Goal: Task Accomplishment & Management: Manage account settings

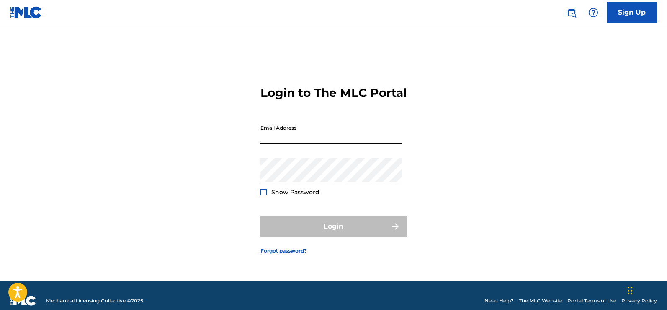
click at [332, 142] on input "Email Address" at bounding box center [332, 132] width 142 height 24
click at [475, 180] on div "Login to The MLC Portal Email Address Password Show Password Login Forgot passw…" at bounding box center [334, 163] width 587 height 234
click at [350, 143] on input "Email Address" at bounding box center [332, 132] width 142 height 24
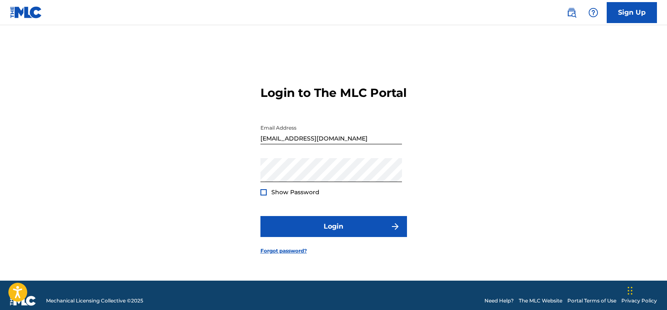
click at [263, 195] on div at bounding box center [264, 192] width 6 height 6
click at [263, 194] on img at bounding box center [263, 192] width 5 height 5
click at [264, 195] on div at bounding box center [264, 192] width 6 height 6
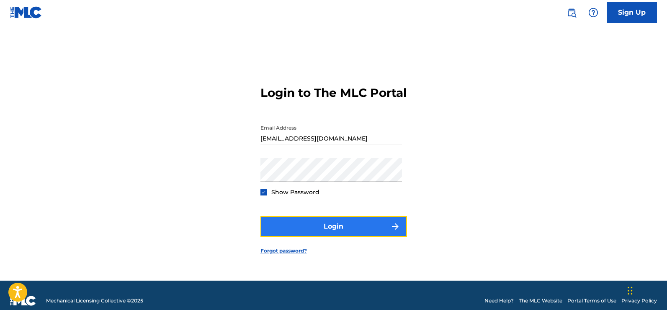
click at [307, 228] on button "Login" at bounding box center [334, 226] width 147 height 21
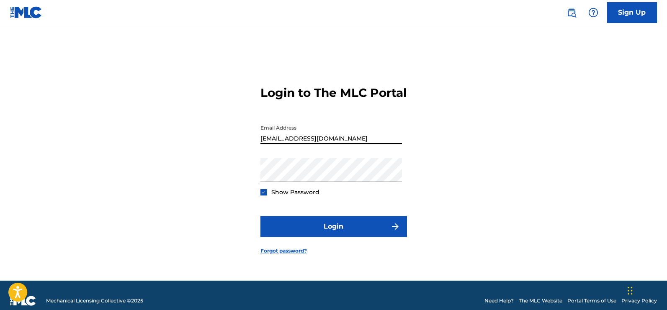
click at [311, 144] on input "[EMAIL_ADDRESS][DOMAIN_NAME]" at bounding box center [332, 132] width 142 height 24
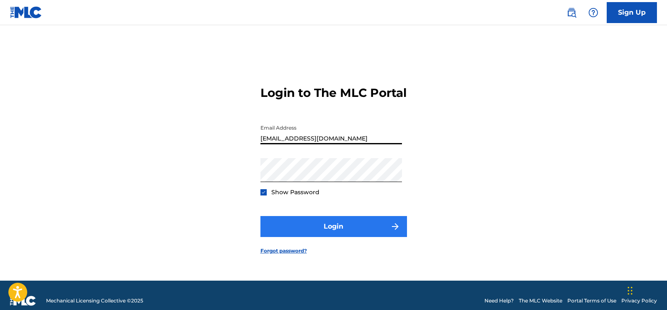
type input "[EMAIL_ADDRESS][DOMAIN_NAME]"
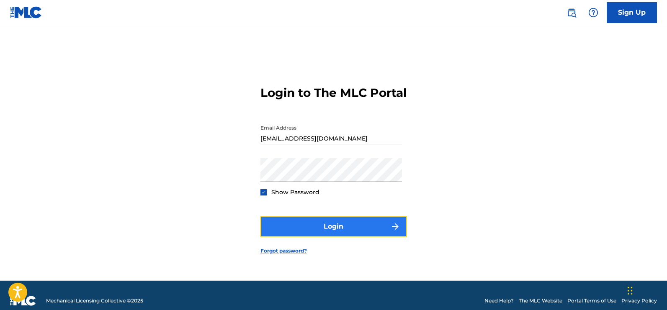
click at [306, 230] on button "Login" at bounding box center [334, 226] width 147 height 21
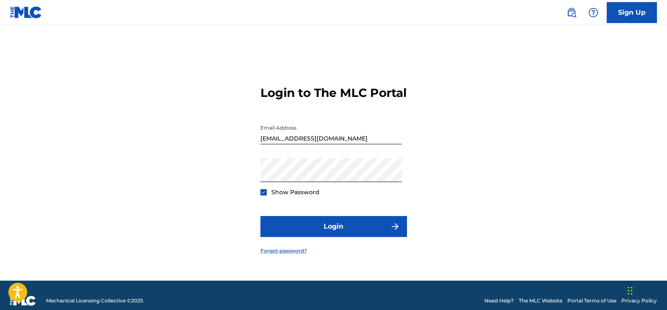
click at [287, 254] on link "Forgot password?" at bounding box center [284, 251] width 47 height 8
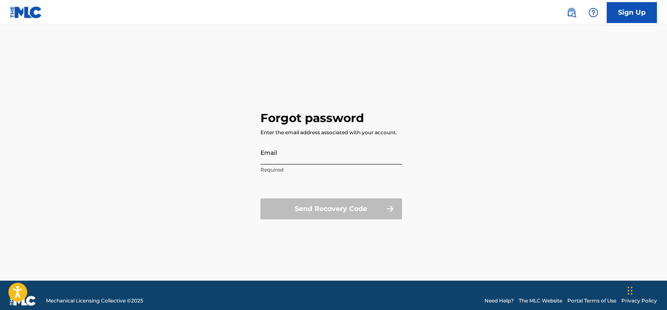
click at [345, 154] on input "Email" at bounding box center [332, 152] width 142 height 24
type input "[EMAIL_ADDRESS][DOMAIN_NAME]"
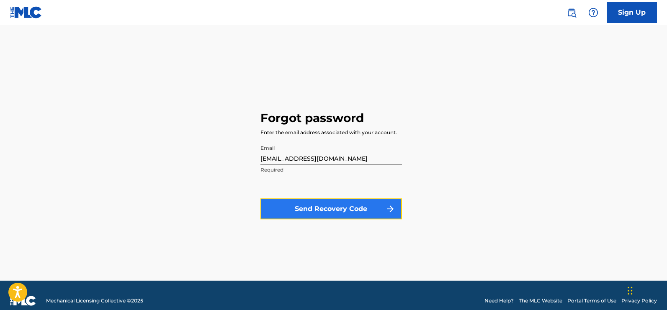
click at [315, 212] on button "Send Recovery Code" at bounding box center [332, 208] width 142 height 21
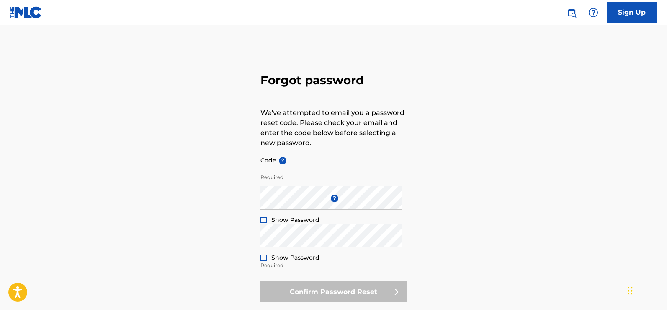
click at [284, 166] on input "Code ?" at bounding box center [332, 160] width 142 height 24
type input "b"
paste input "FP_b4a70805628252963e8e89742ee3"
type input "FP_b4a70805628252963e8e89742ee3"
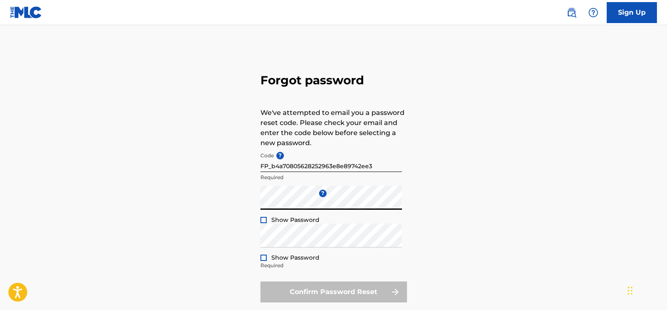
click at [178, 202] on div "Forgot password We've attempted to email you a password reset code. Please chec…" at bounding box center [334, 185] width 587 height 279
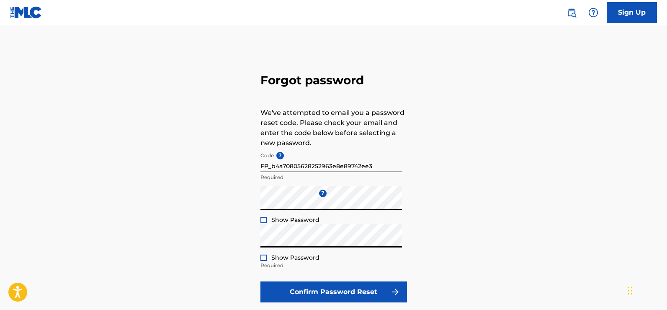
click at [598, 240] on div "Forgot password We've attempted to email you a password reset code. Please chec…" at bounding box center [334, 185] width 587 height 279
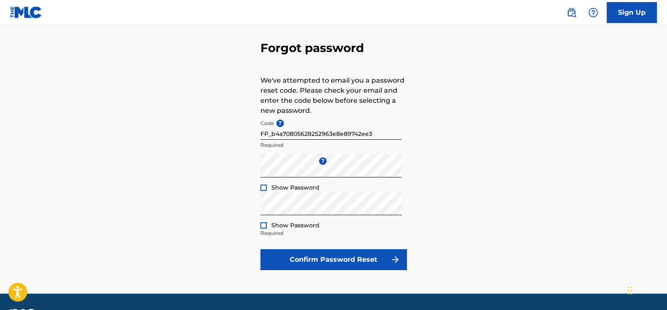
scroll to position [42, 0]
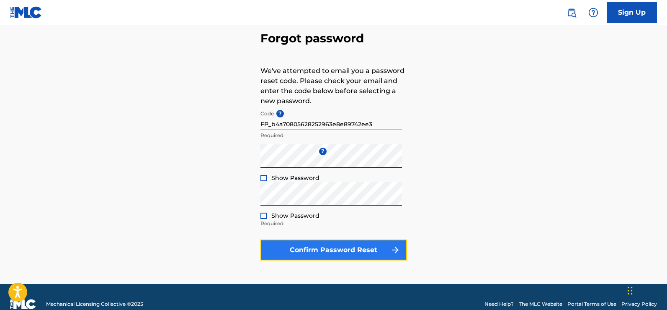
click at [352, 248] on button "Confirm Password Reset" at bounding box center [334, 249] width 147 height 21
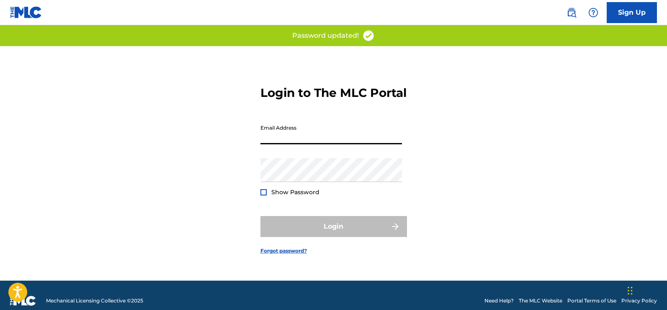
click at [291, 141] on input "Email Address" at bounding box center [332, 132] width 142 height 24
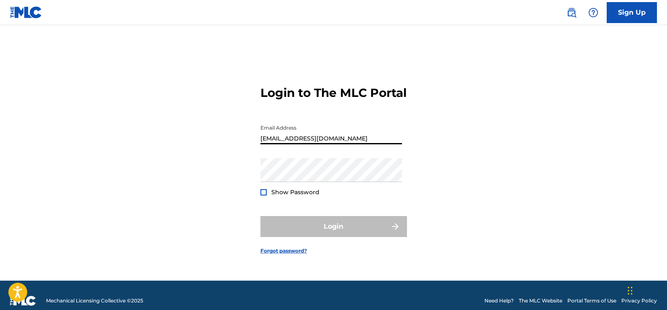
type input "[EMAIL_ADDRESS][DOMAIN_NAME]"
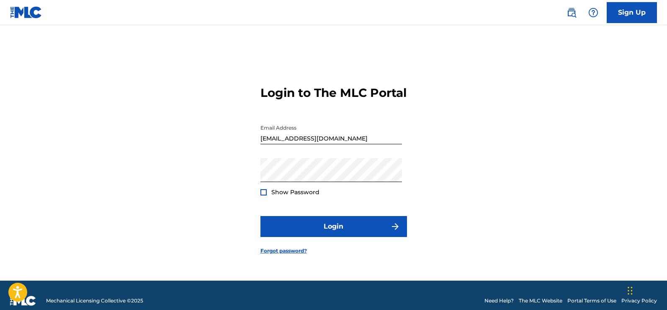
click at [238, 236] on div "Login to The MLC Portal Email Address [EMAIL_ADDRESS][DOMAIN_NAME] Password Sho…" at bounding box center [334, 163] width 587 height 234
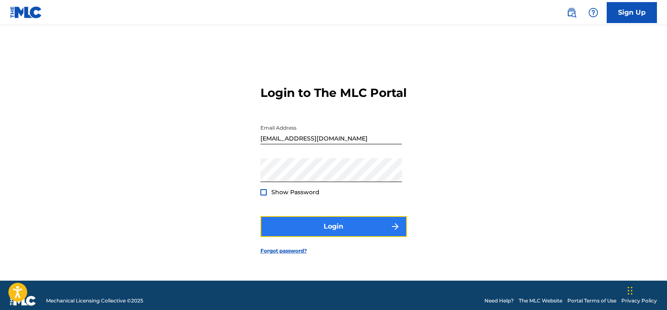
click at [279, 237] on button "Login" at bounding box center [334, 226] width 147 height 21
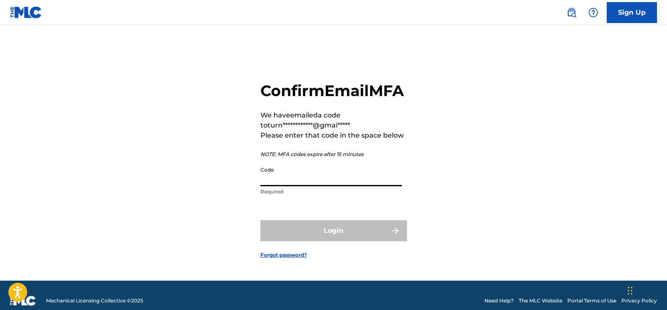
click at [326, 182] on input "Code" at bounding box center [332, 174] width 142 height 24
paste input "406890"
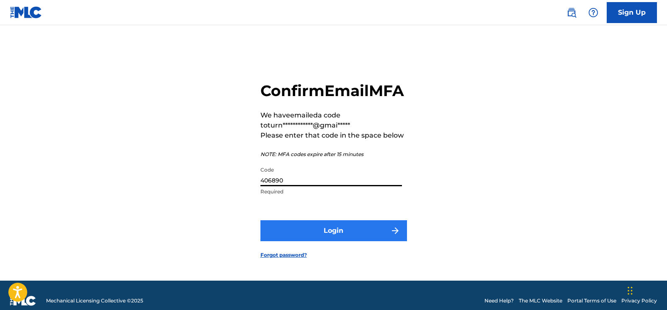
type input "406890"
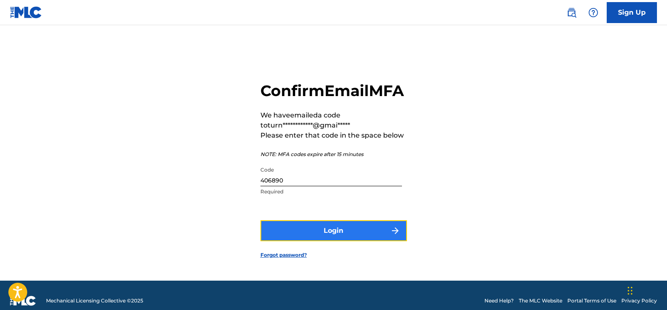
click at [333, 241] on button "Login" at bounding box center [334, 230] width 147 height 21
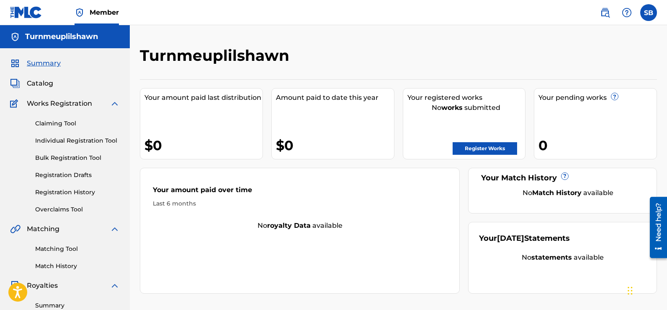
click at [113, 103] on img at bounding box center [115, 103] width 10 height 10
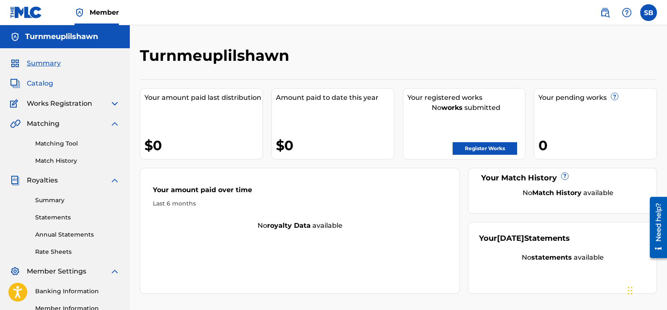
click at [38, 85] on span "Catalog" at bounding box center [40, 83] width 26 height 10
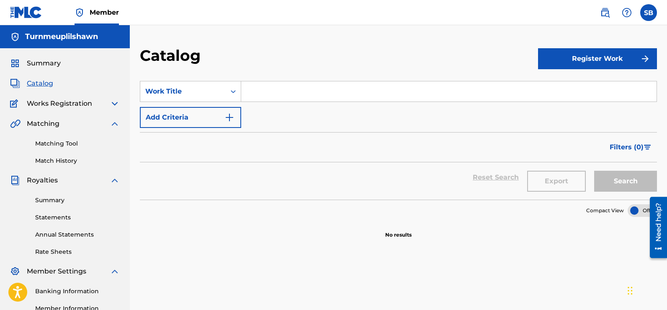
click at [32, 80] on span "Catalog" at bounding box center [40, 83] width 26 height 10
click at [116, 102] on img at bounding box center [115, 103] width 10 height 10
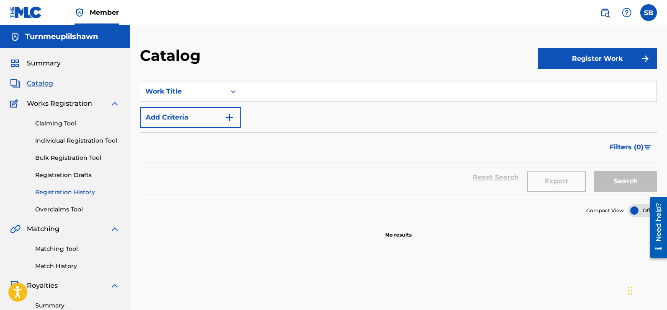
click at [53, 193] on link "Registration History" at bounding box center [77, 192] width 85 height 9
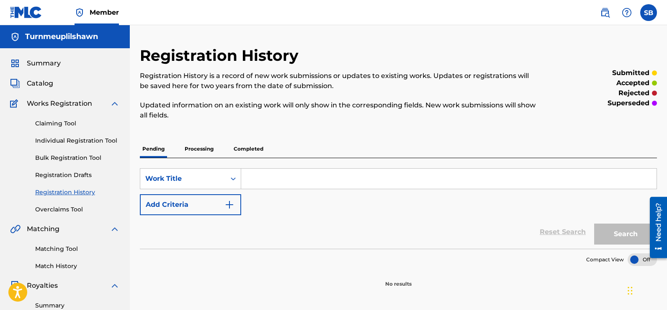
click at [205, 149] on p "Processing" at bounding box center [199, 149] width 34 height 18
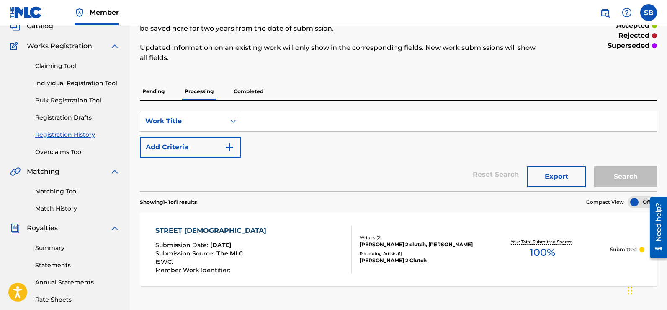
scroll to position [42, 0]
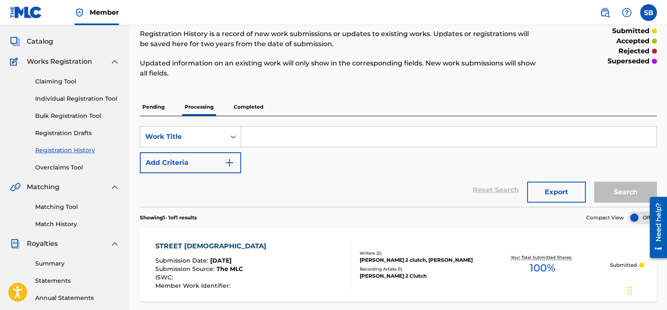
click at [259, 104] on p "Completed" at bounding box center [248, 107] width 35 height 18
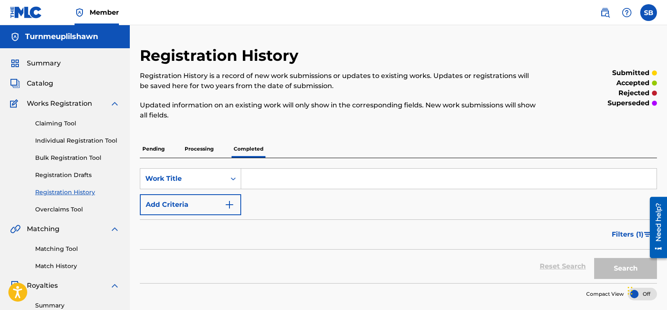
click at [198, 152] on p "Processing" at bounding box center [199, 149] width 34 height 18
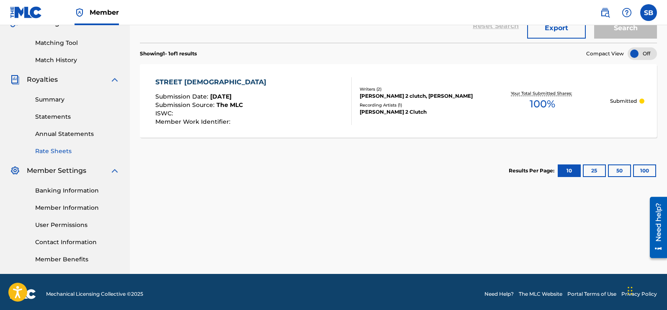
scroll to position [210, 0]
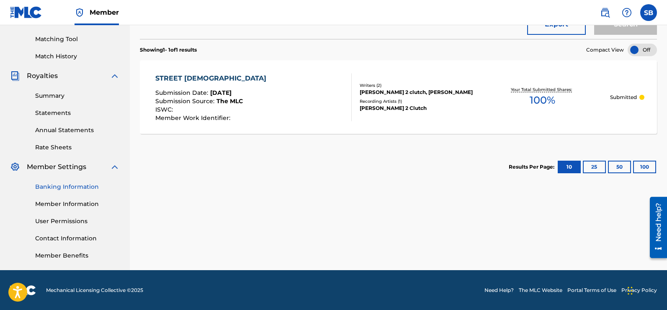
click at [68, 188] on link "Banking Information" at bounding box center [77, 186] width 85 height 9
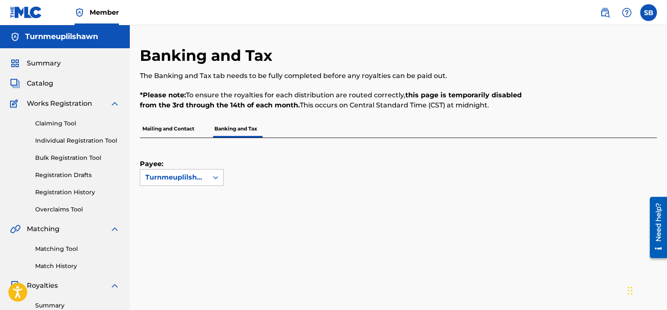
click at [214, 179] on icon at bounding box center [216, 177] width 8 height 8
click at [175, 156] on p "Payee:" at bounding box center [161, 153] width 42 height 31
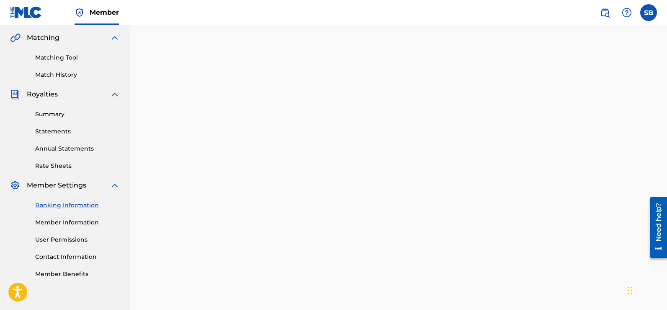
scroll to position [233, 0]
